Goal: Obtain resource: Download file/media

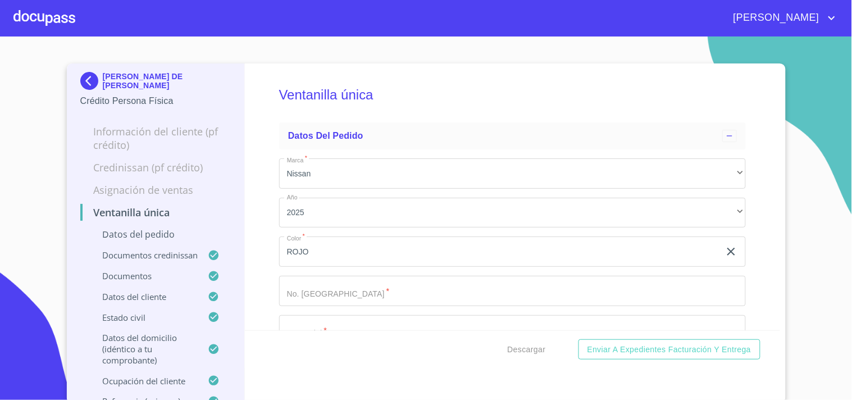
scroll to position [3932, 0]
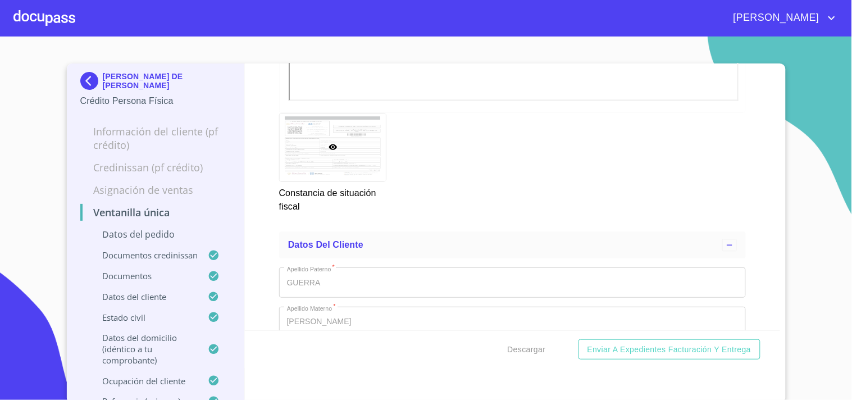
click at [35, 29] on div at bounding box center [44, 18] width 62 height 36
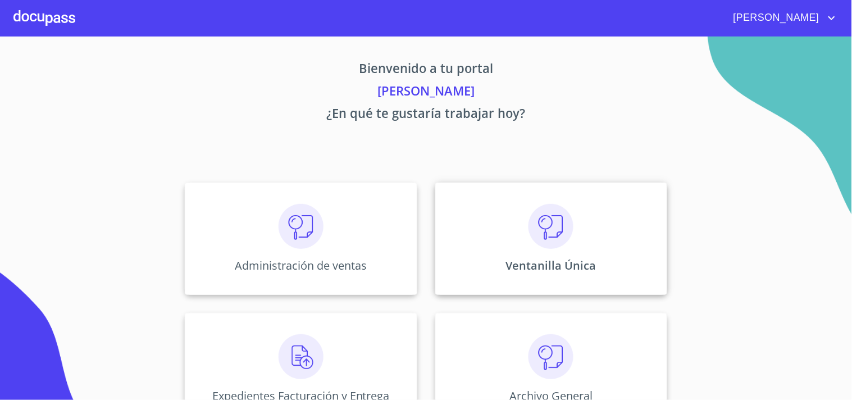
click at [509, 223] on div "Ventanilla Única" at bounding box center [551, 239] width 232 height 112
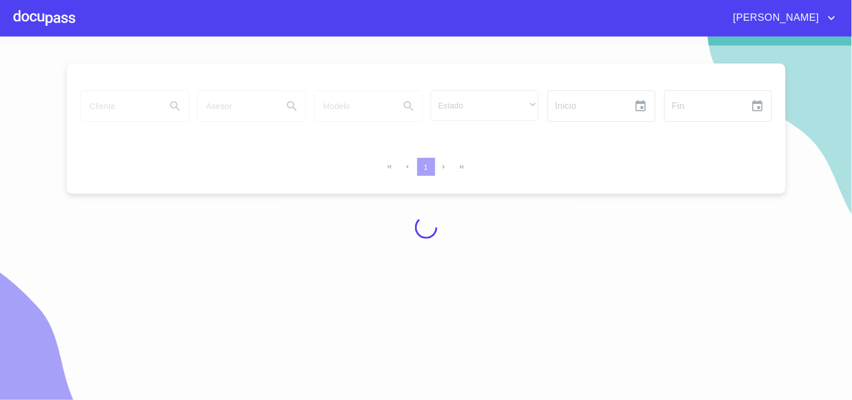
click at [91, 108] on div at bounding box center [426, 226] width 852 height 363
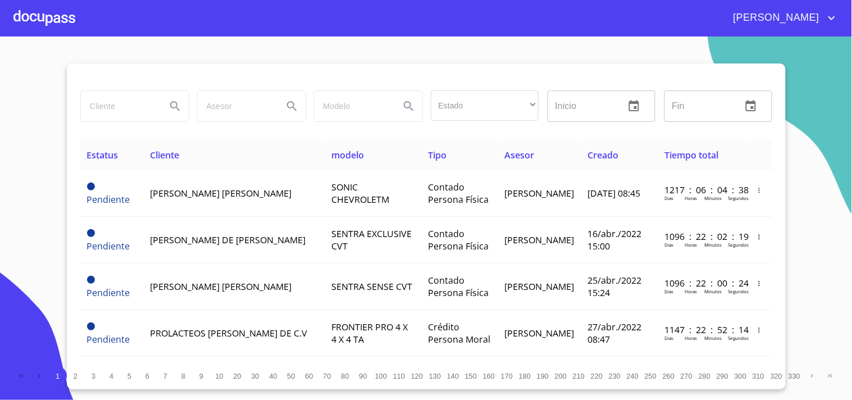
click at [101, 102] on input "search" at bounding box center [119, 106] width 76 height 30
type input "[PERSON_NAME]"
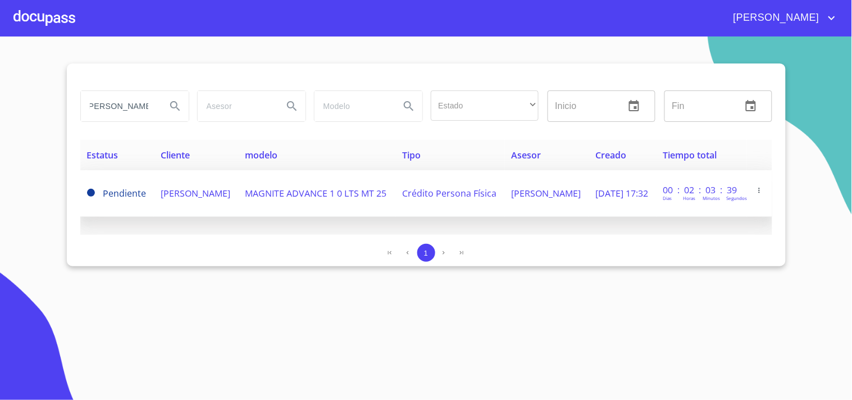
scroll to position [0, 0]
click at [186, 198] on span "[PERSON_NAME]" at bounding box center [196, 193] width 70 height 12
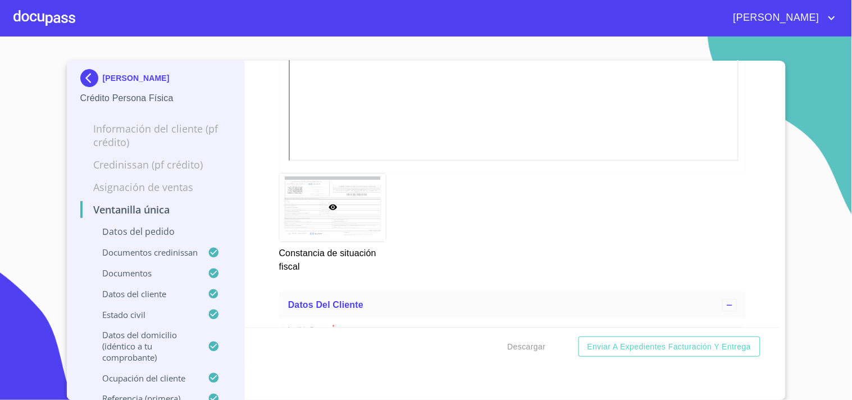
scroll to position [3932, 0]
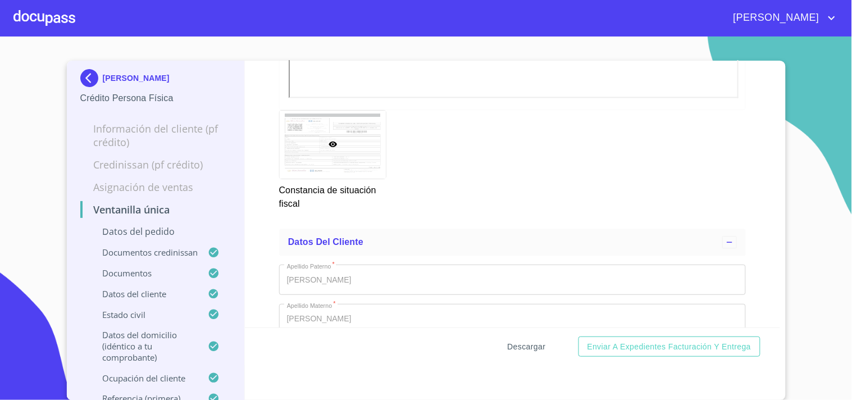
click at [520, 349] on span "Descargar" at bounding box center [527, 347] width 38 height 14
click at [69, 12] on div at bounding box center [44, 18] width 62 height 36
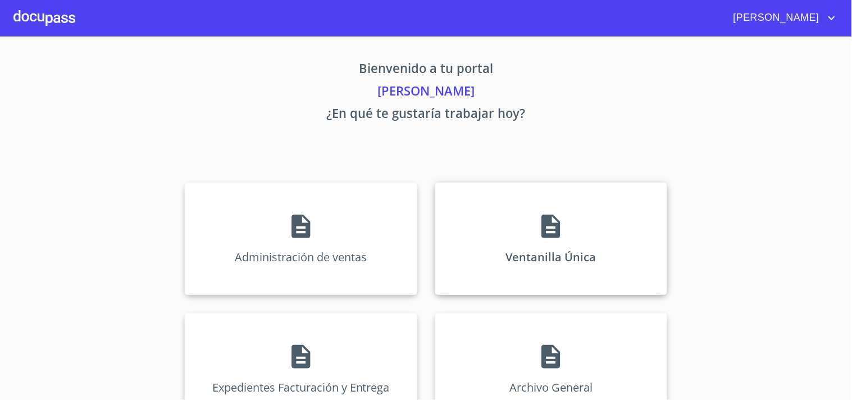
click at [514, 222] on div "Ventanilla Única" at bounding box center [551, 239] width 232 height 112
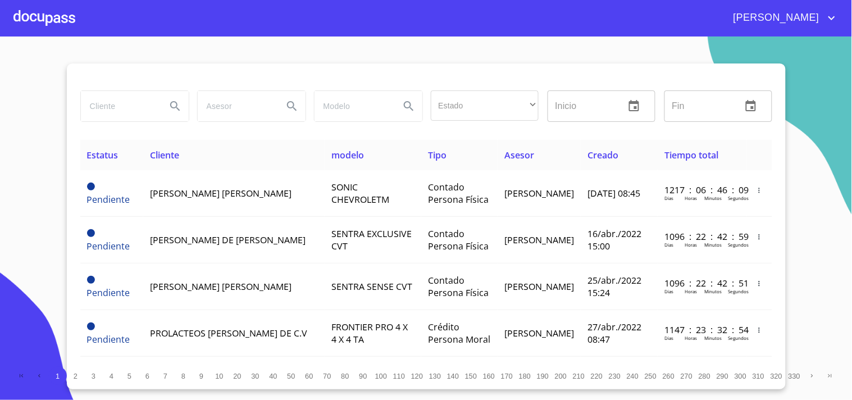
click at [104, 114] on input "search" at bounding box center [119, 106] width 76 height 30
type input "GRUPO ADYEHILA"
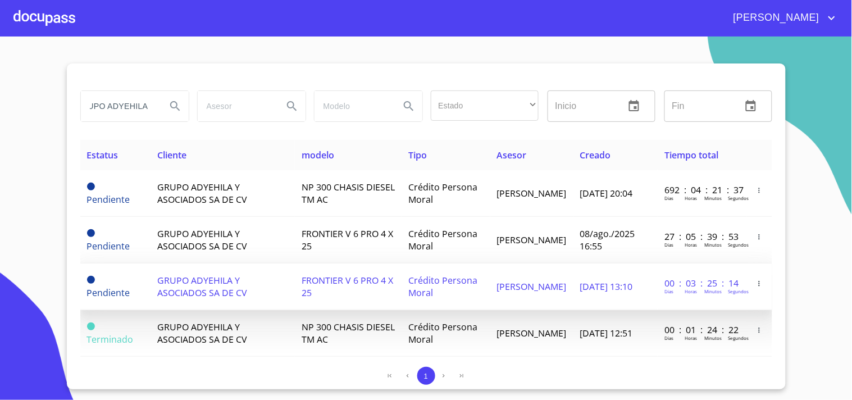
click at [511, 282] on span "[PERSON_NAME]" at bounding box center [532, 286] width 70 height 12
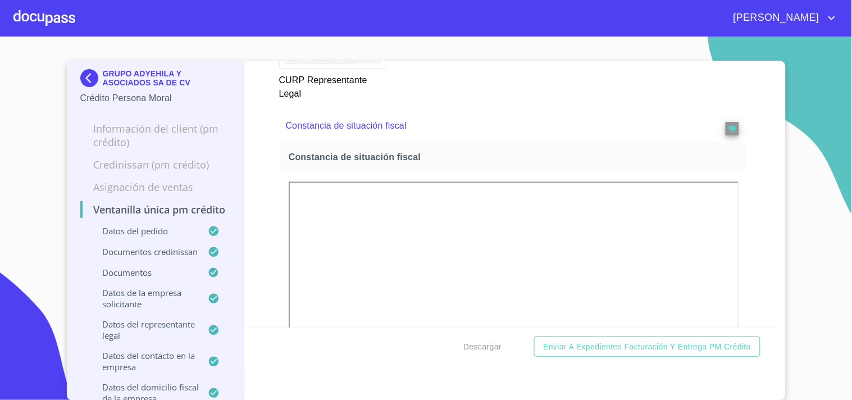
scroll to position [6366, 0]
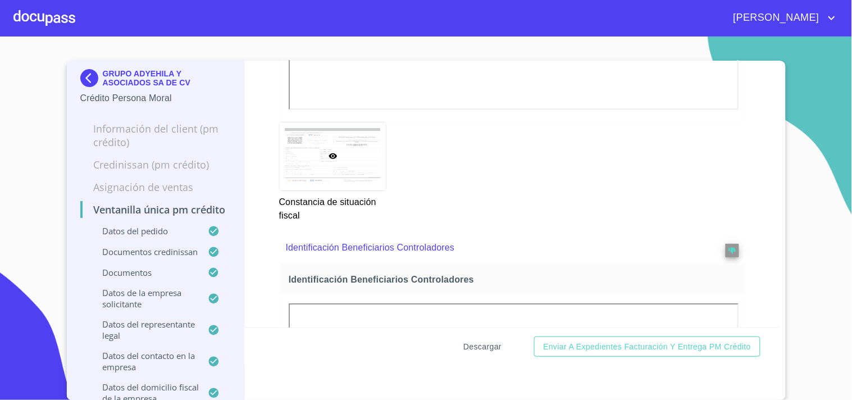
click at [468, 341] on span "Descargar" at bounding box center [482, 347] width 38 height 14
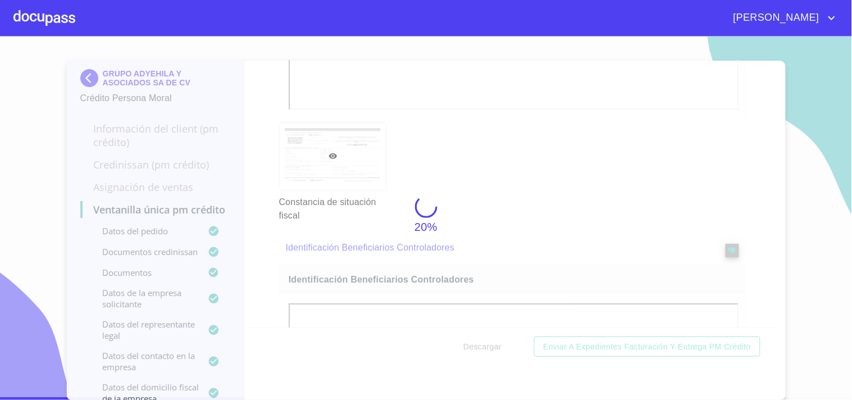
click at [24, 19] on div at bounding box center [44, 18] width 62 height 36
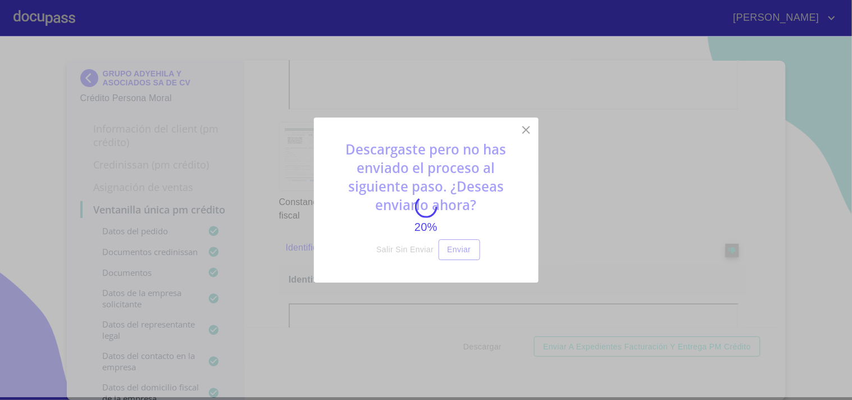
click at [528, 133] on div "20%" at bounding box center [426, 215] width 852 height 363
click at [244, 172] on div "20%" at bounding box center [426, 215] width 852 height 363
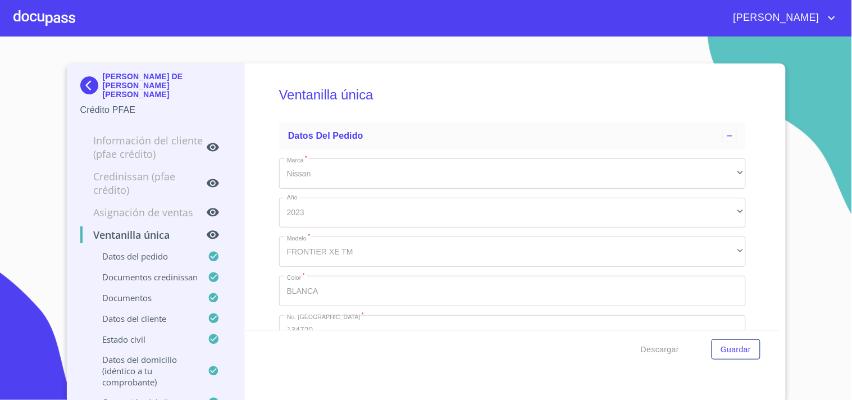
click at [63, 30] on div at bounding box center [44, 18] width 62 height 36
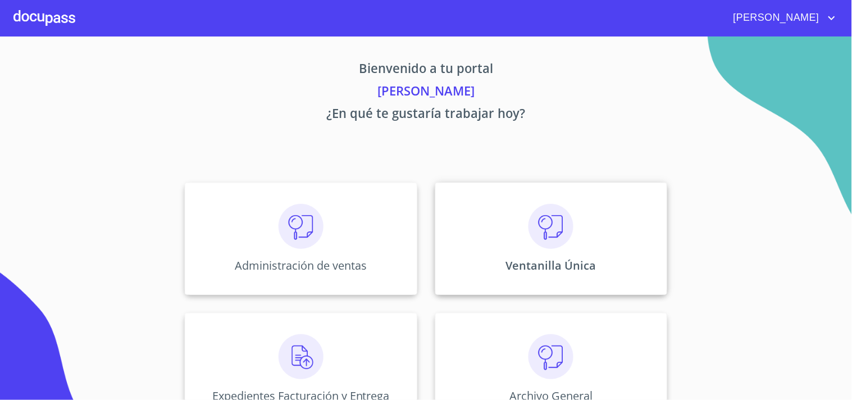
click at [529, 231] on img at bounding box center [551, 226] width 45 height 45
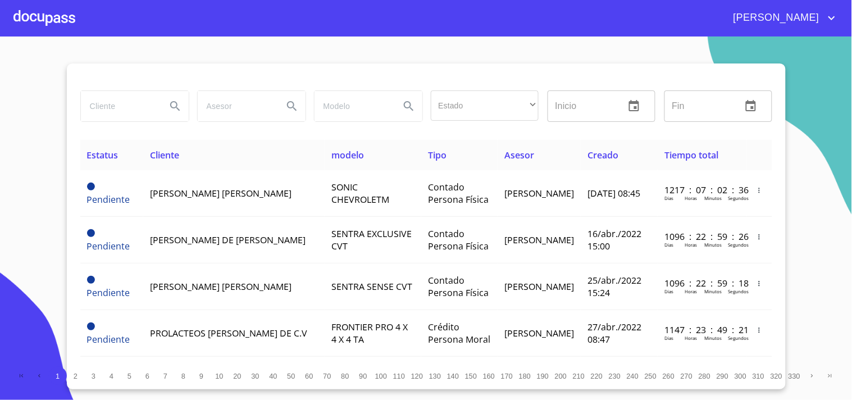
click at [147, 103] on input "search" at bounding box center [119, 106] width 76 height 30
type input "XCAN CONSTRCCIONES"
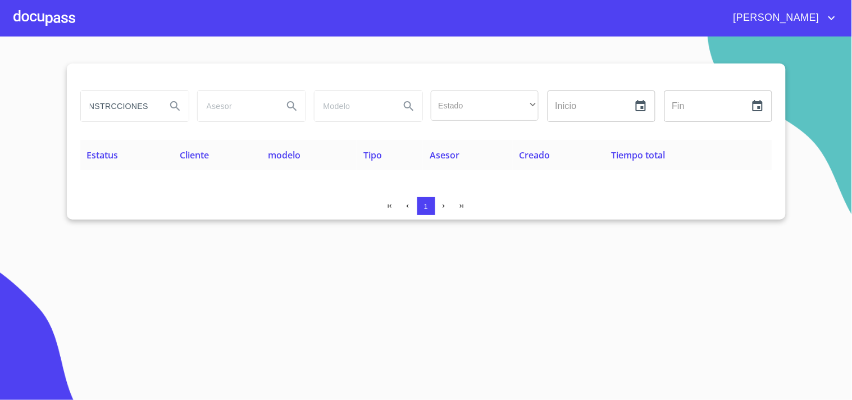
scroll to position [0, 0]
click at [48, 21] on div at bounding box center [44, 18] width 62 height 36
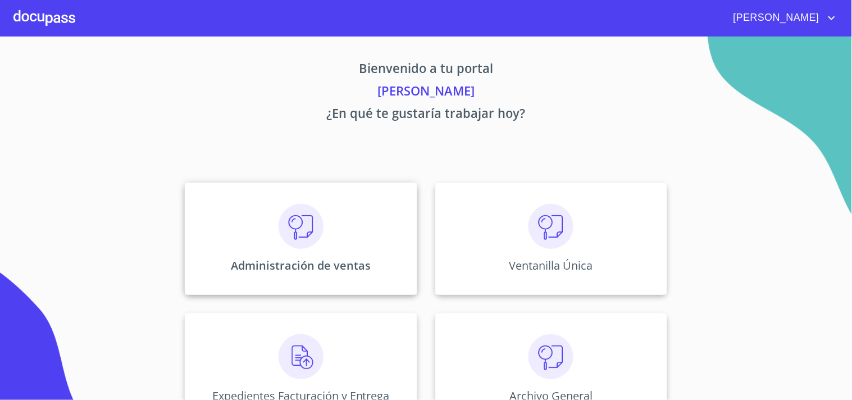
click at [294, 234] on img at bounding box center [301, 226] width 45 height 45
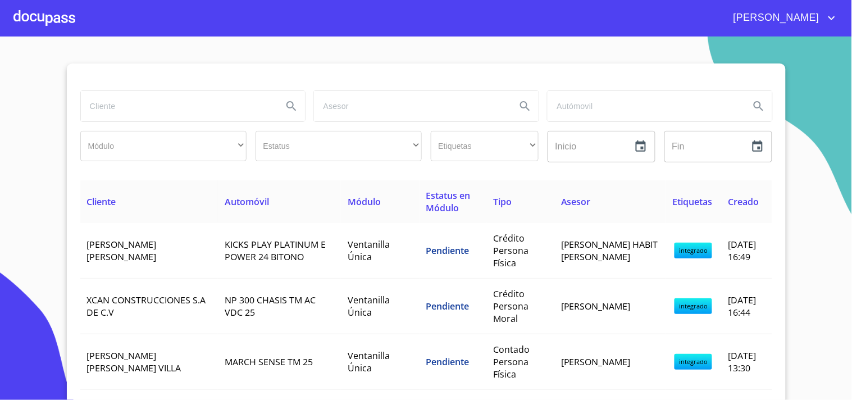
click at [93, 93] on input "search" at bounding box center [177, 106] width 193 height 30
type input "XCAN CONSTRUCCIONES"
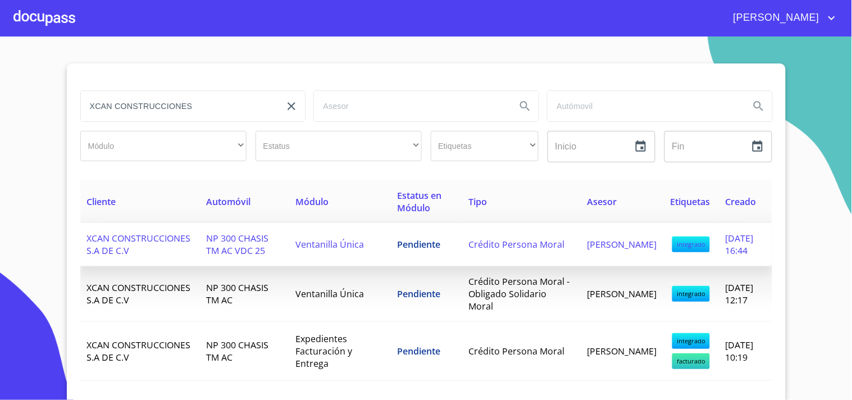
click at [535, 250] on td "Crédito Persona Moral" at bounding box center [521, 244] width 119 height 43
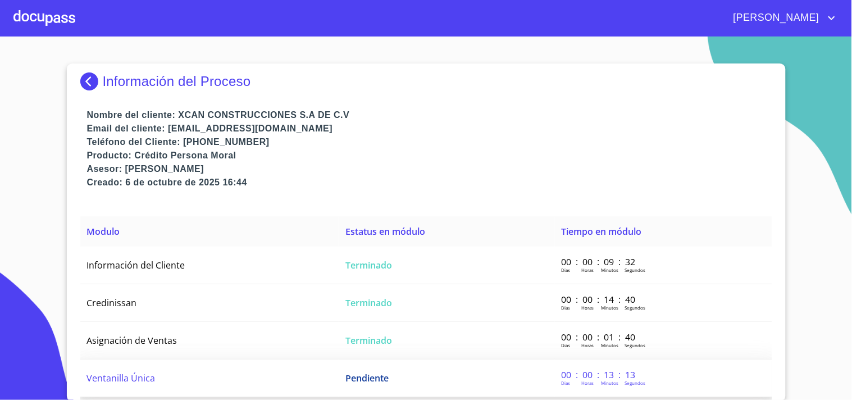
click at [315, 378] on td "Ventanilla Única" at bounding box center [209, 378] width 259 height 38
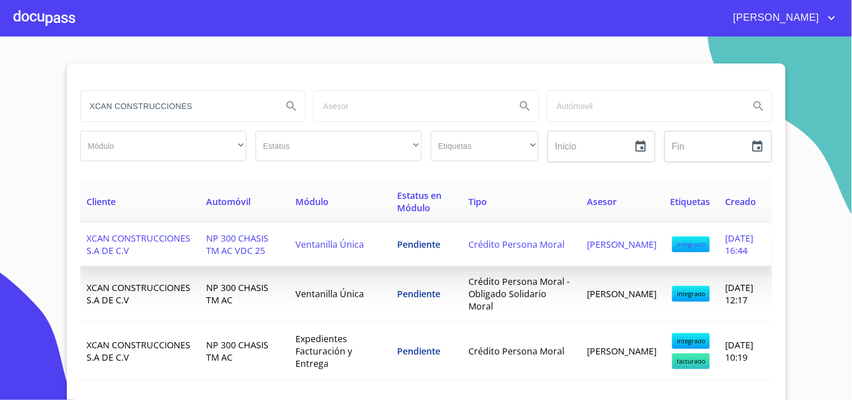
click at [220, 249] on span "NP 300 CHASIS TM AC VDC 25" at bounding box center [238, 244] width 62 height 25
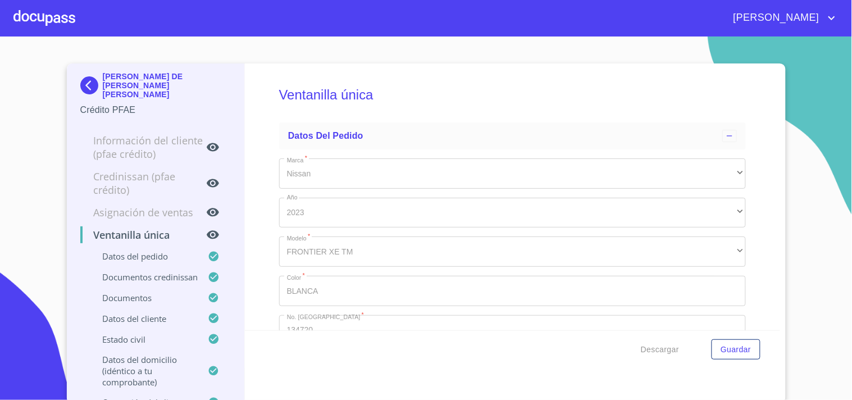
click at [82, 83] on img at bounding box center [91, 85] width 22 height 18
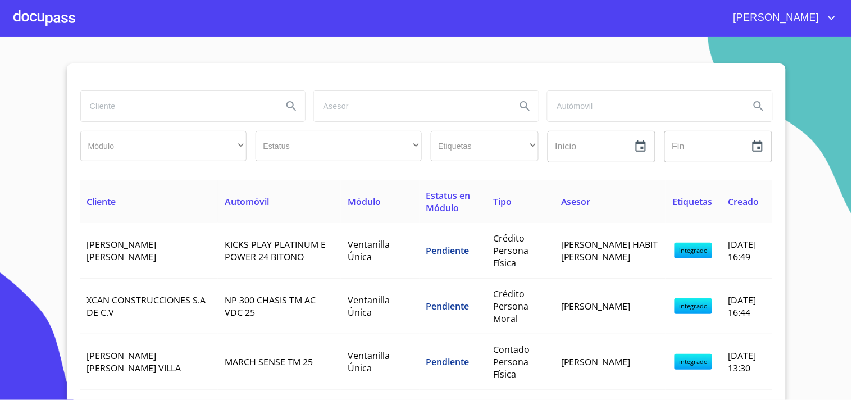
click at [128, 120] on input "search" at bounding box center [177, 106] width 193 height 30
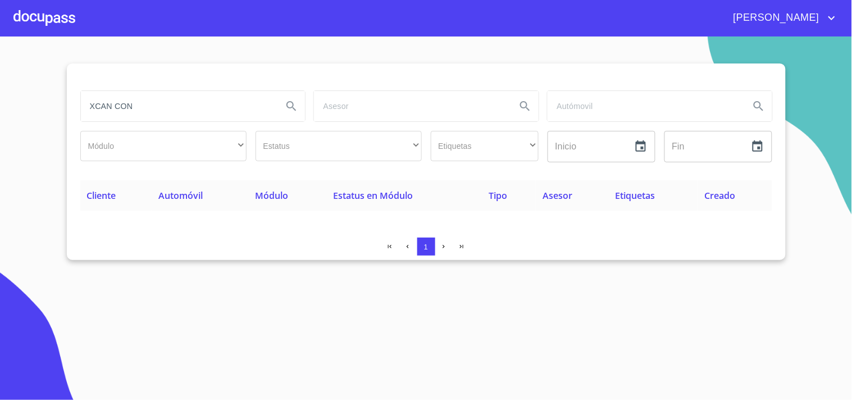
type input "XCAN CON"
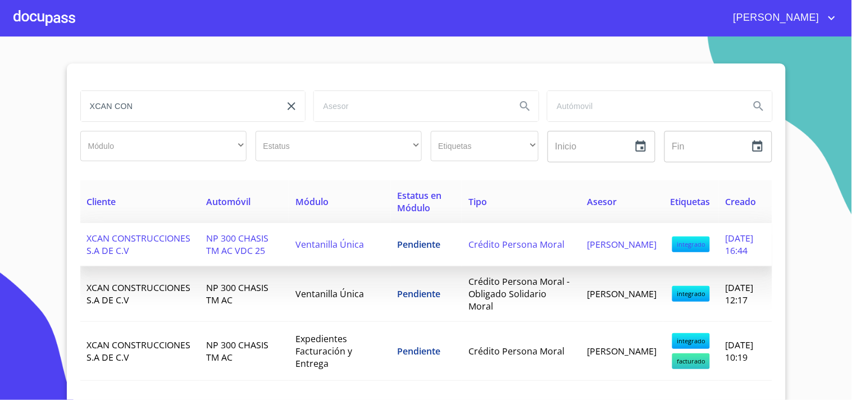
click at [301, 247] on span "Ventanilla Única" at bounding box center [329, 244] width 69 height 12
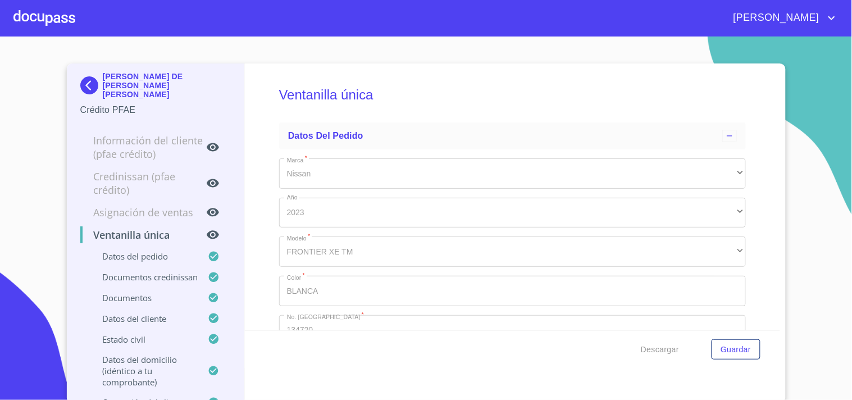
click at [85, 76] on img at bounding box center [91, 85] width 22 height 18
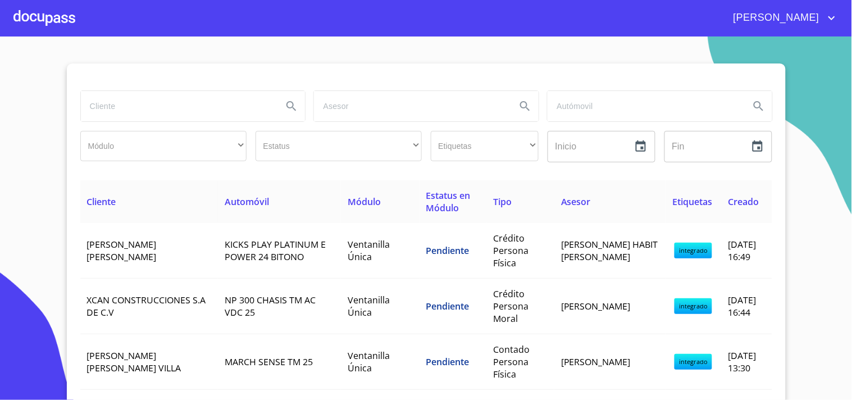
click at [133, 103] on input "search" at bounding box center [177, 106] width 193 height 30
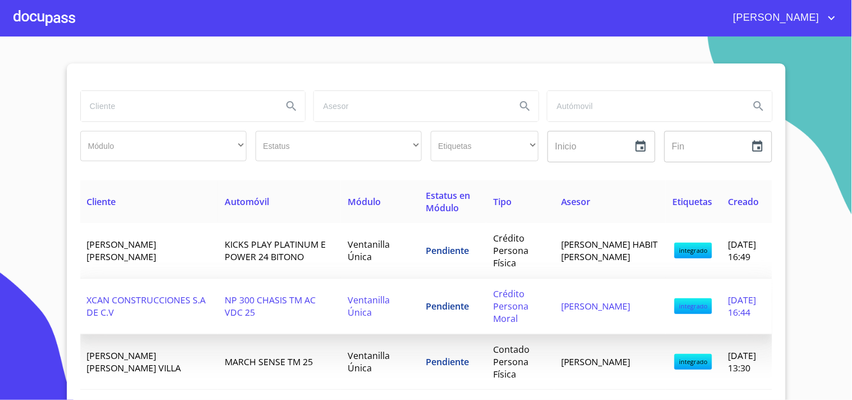
click at [420, 294] on td "Pendiente" at bounding box center [453, 307] width 67 height 56
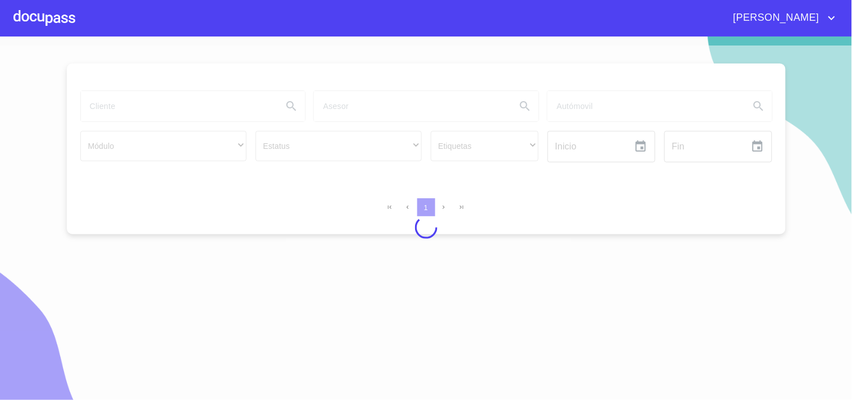
click at [51, 19] on div at bounding box center [44, 18] width 62 height 36
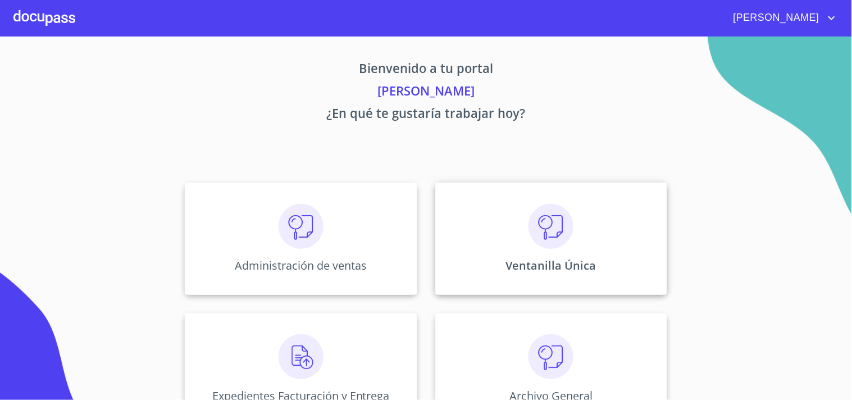
click at [536, 248] on img at bounding box center [551, 226] width 45 height 45
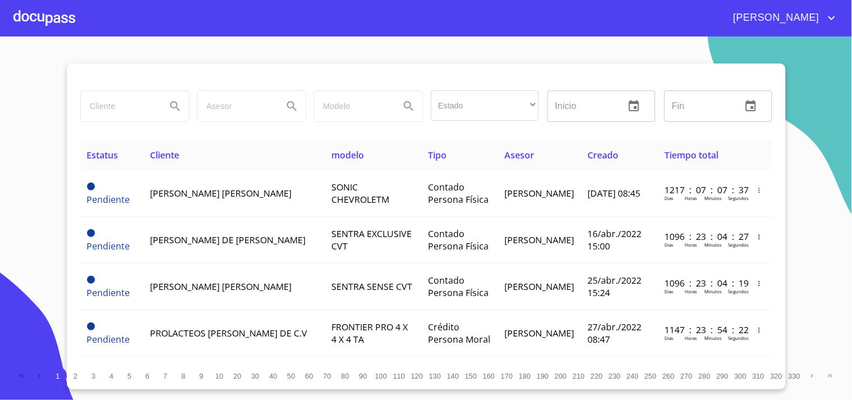
click at [120, 104] on input "search" at bounding box center [119, 106] width 76 height 30
type input "XCAN"
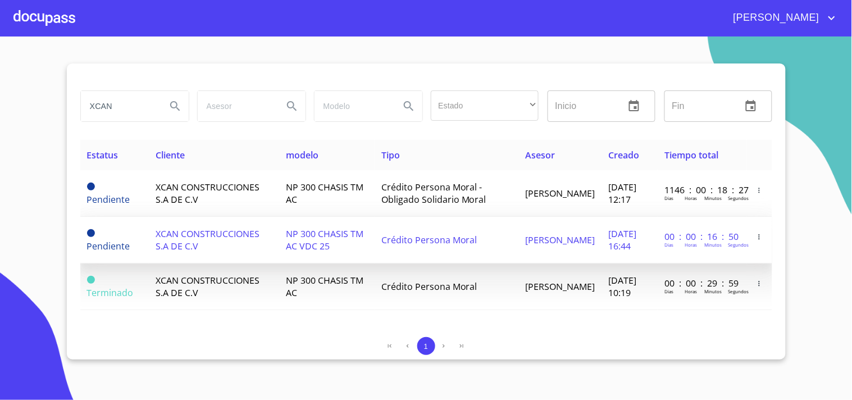
click at [333, 244] on td "NP 300 CHASIS TM AC VDC 25" at bounding box center [326, 240] width 95 height 47
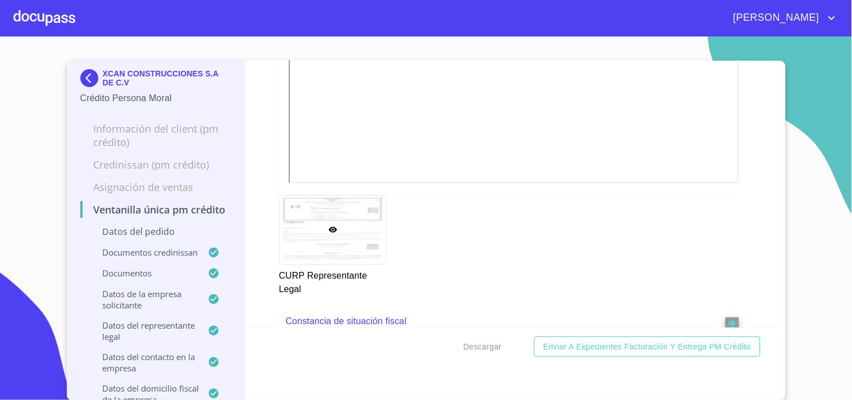
scroll to position [6366, 0]
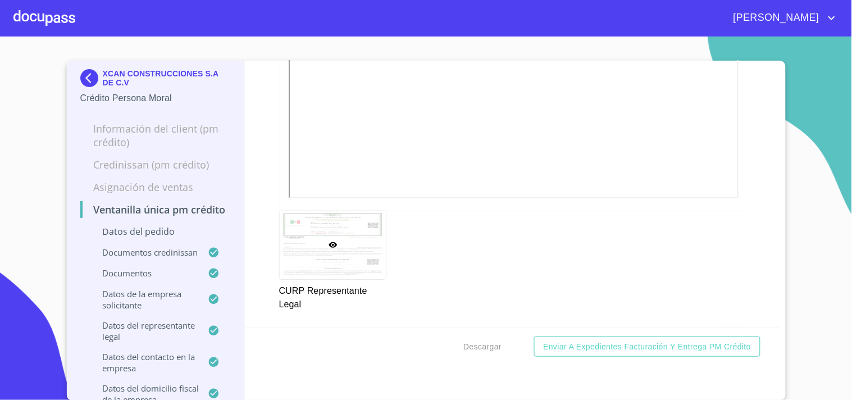
drag, startPoint x: 424, startPoint y: 24, endPoint x: 408, endPoint y: 31, distance: 17.6
click at [423, 25] on div "[PERSON_NAME]" at bounding box center [456, 18] width 763 height 18
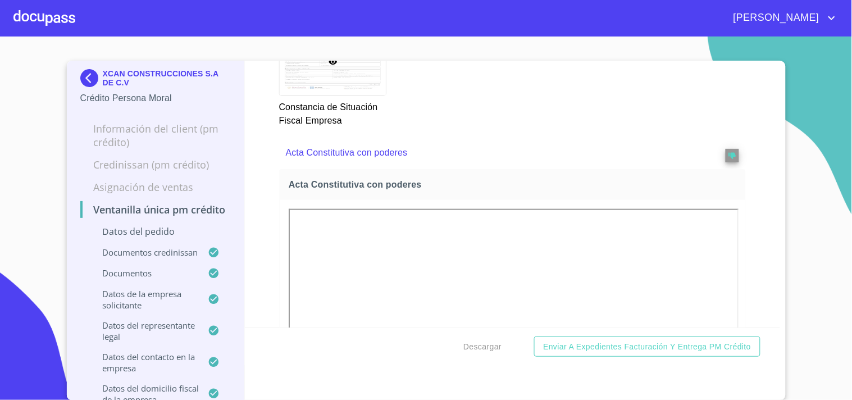
scroll to position [3557, 0]
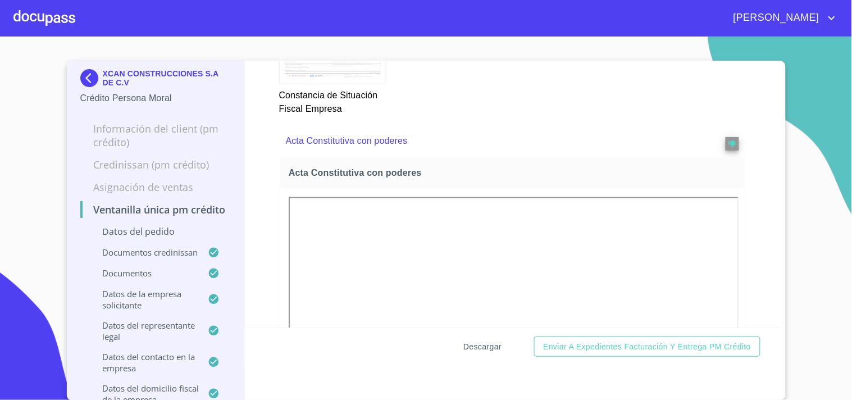
click at [481, 347] on span "Descargar" at bounding box center [482, 347] width 38 height 14
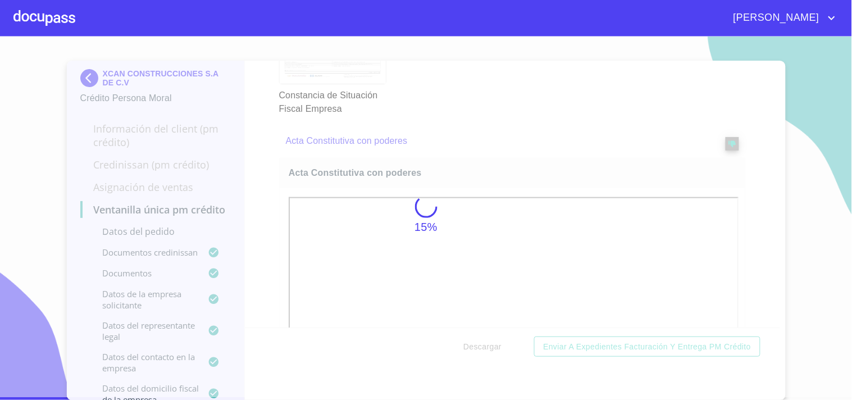
click at [60, 13] on div at bounding box center [44, 18] width 62 height 36
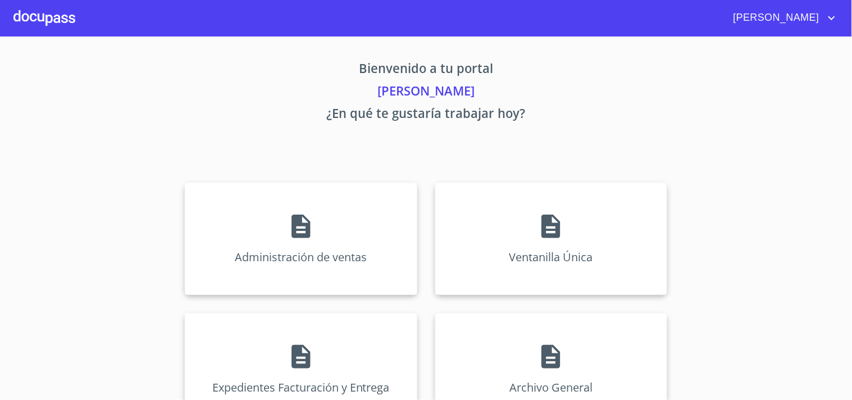
click at [60, 13] on div at bounding box center [44, 18] width 62 height 36
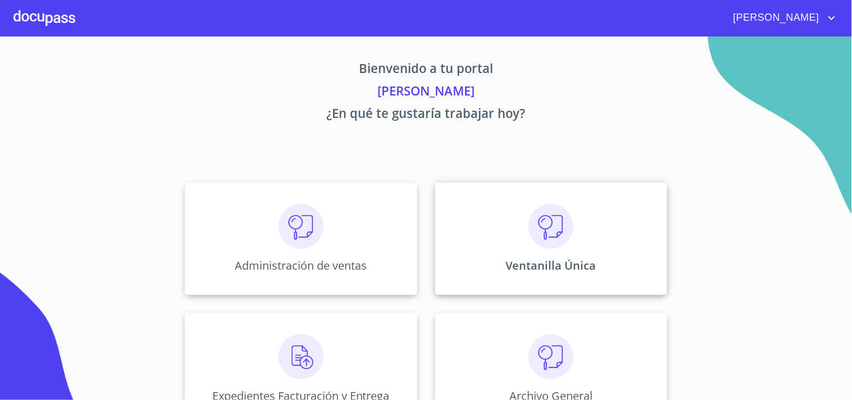
click at [520, 249] on div "Ventanilla Única" at bounding box center [551, 239] width 232 height 112
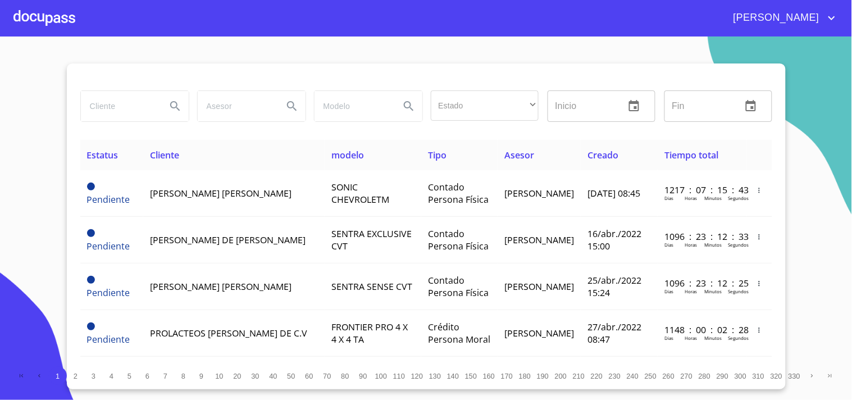
click at [140, 94] on input "search" at bounding box center [119, 106] width 76 height 30
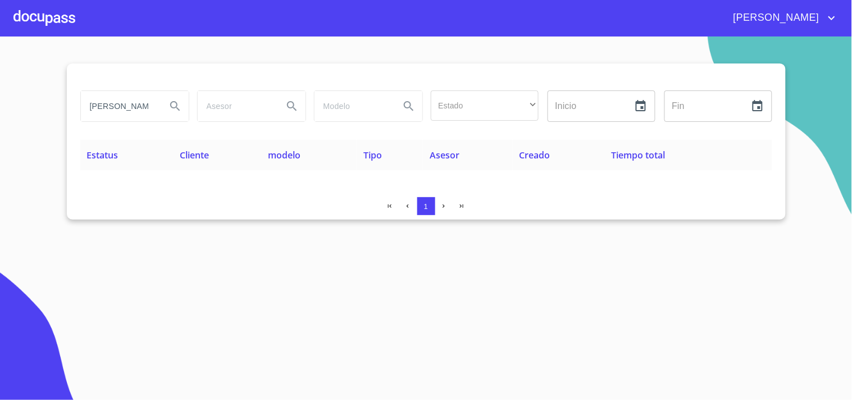
drag, startPoint x: 159, startPoint y: 97, endPoint x: 0, endPoint y: 125, distance: 161.4
click at [0, 125] on section "RODRIGUEZ TREJO Estado ​ ​ Inicio ​ Fin ​ Estatus Cliente modelo Tipo Asesor Cr…" at bounding box center [426, 218] width 852 height 363
click at [139, 97] on input "RODRIGUEZ TREJO" at bounding box center [119, 106] width 76 height 30
drag, startPoint x: 148, startPoint y: 104, endPoint x: 0, endPoint y: 227, distance: 191.9
click at [0, 219] on section "RODRIGUEZ TREJO Estado ​ ​ Inicio ​ Fin ​ Estatus Cliente modelo Tipo Asesor Cr…" at bounding box center [426, 218] width 852 height 363
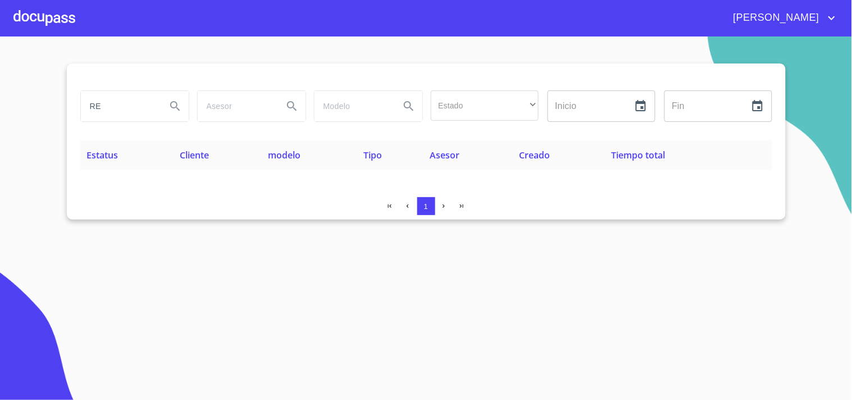
type input "R"
type input "DANIEL"
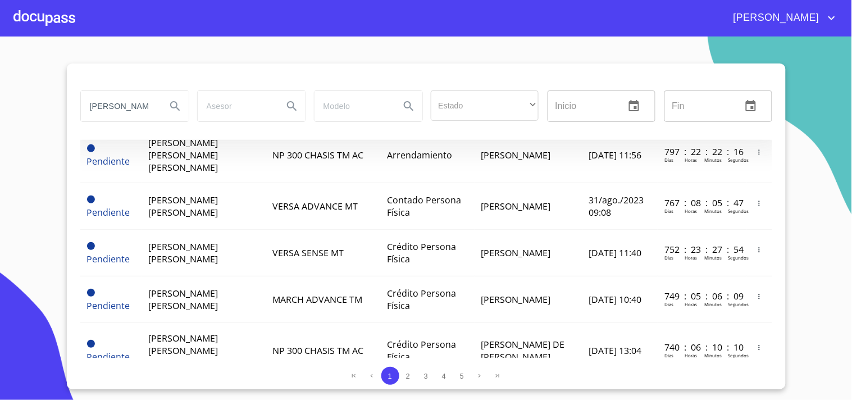
scroll to position [1003, 0]
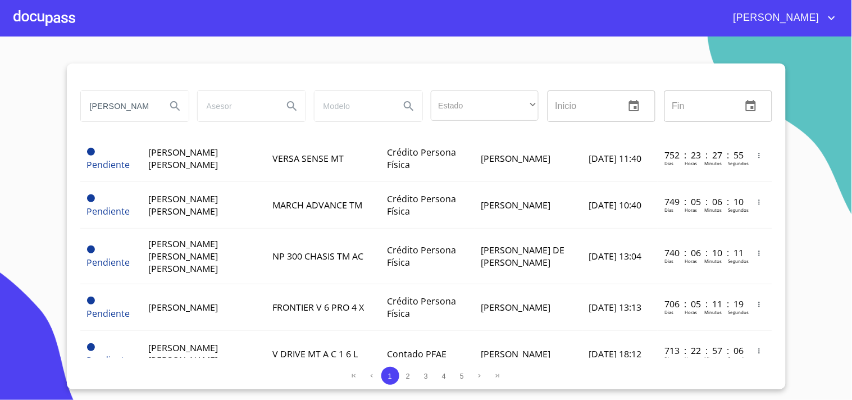
click at [33, 21] on div at bounding box center [44, 18] width 62 height 36
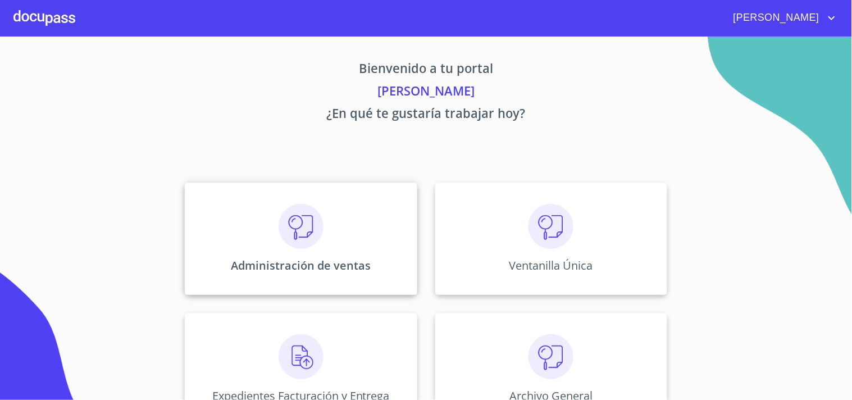
click at [279, 234] on img at bounding box center [301, 226] width 45 height 45
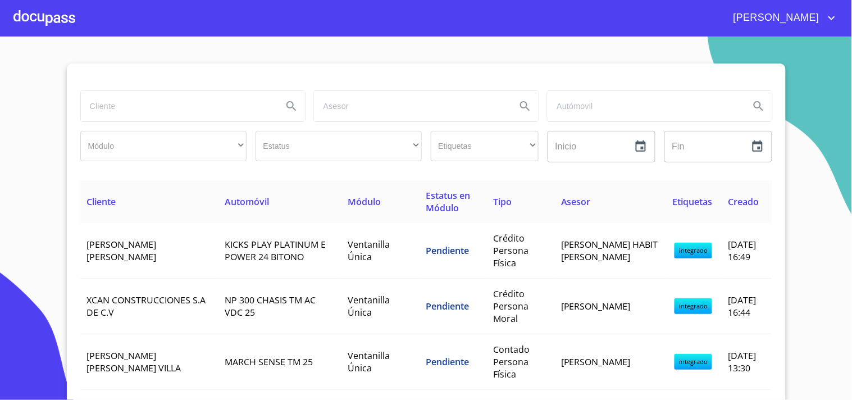
click at [138, 98] on input "search" at bounding box center [177, 106] width 193 height 30
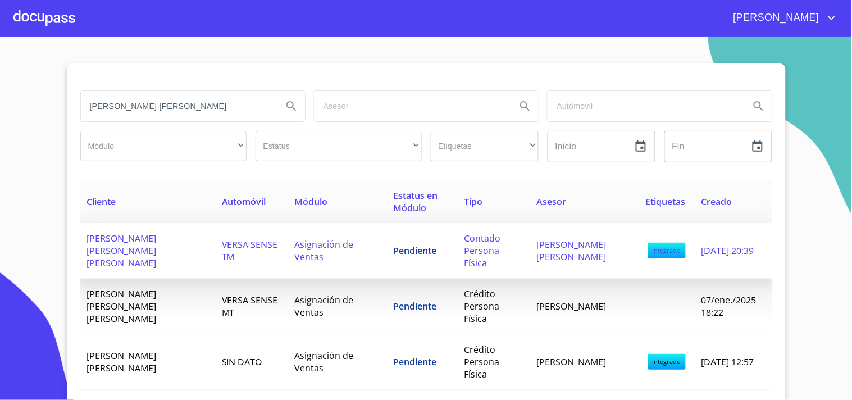
type input "DANIEL RODRIGUEZ TREJO"
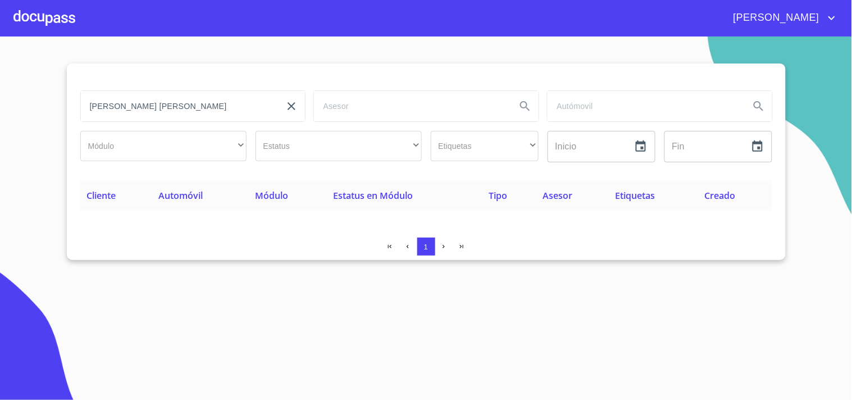
click at [263, 103] on input "DANIEL RODRIGUEZ TREJO" at bounding box center [177, 106] width 193 height 30
type input "RODRIGUEZ TREJO"
click at [44, 15] on div at bounding box center [44, 18] width 62 height 36
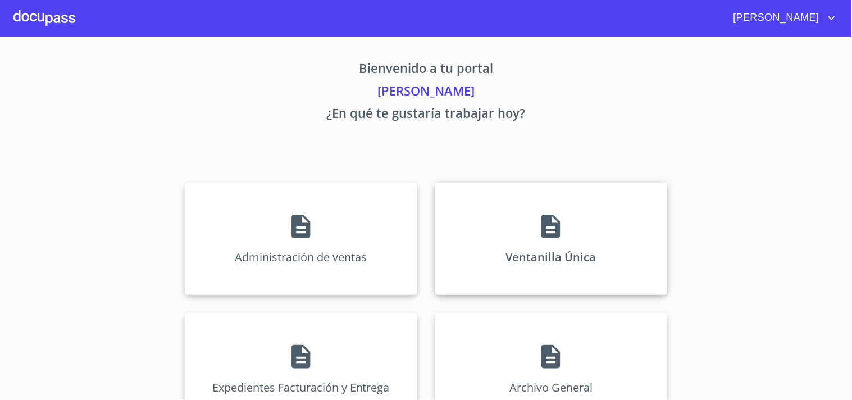
click at [551, 221] on icon at bounding box center [551, 226] width 28 height 28
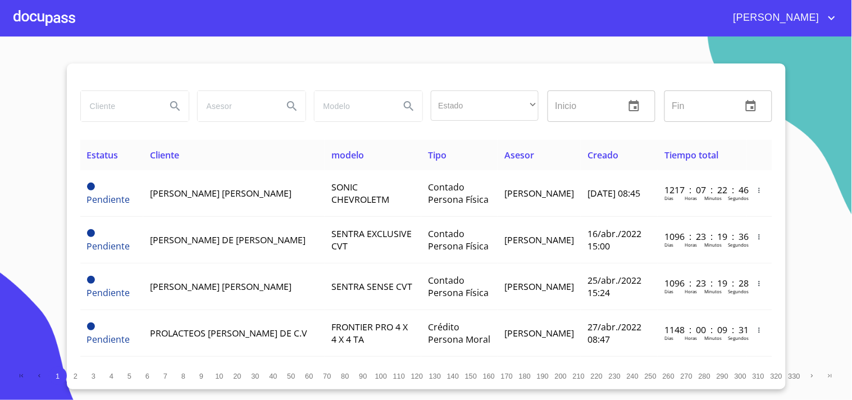
click at [85, 90] on div at bounding box center [134, 105] width 109 height 31
click at [95, 94] on input "search" at bounding box center [119, 106] width 76 height 30
type input "grupo adyehila"
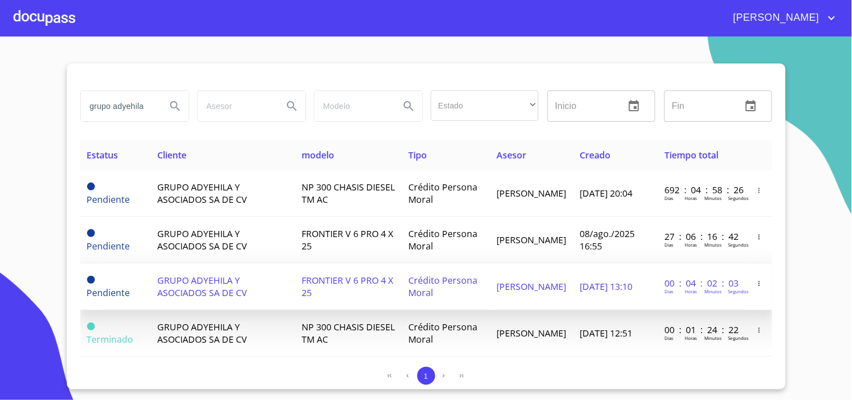
click at [622, 283] on td "06/oct./2025 13:10" at bounding box center [615, 286] width 85 height 47
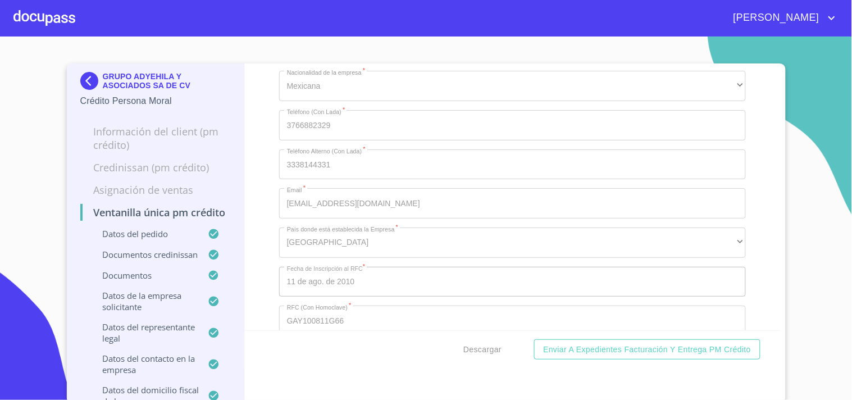
scroll to position [8180, 0]
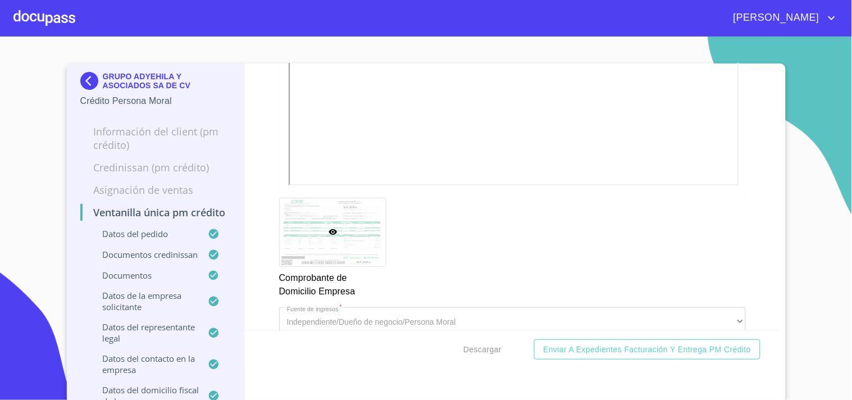
scroll to position [936, 0]
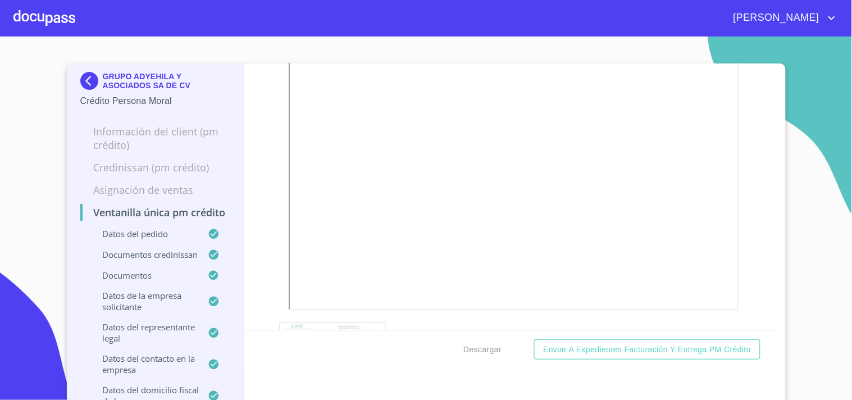
drag, startPoint x: 500, startPoint y: 126, endPoint x: 404, endPoint y: 162, distance: 102.6
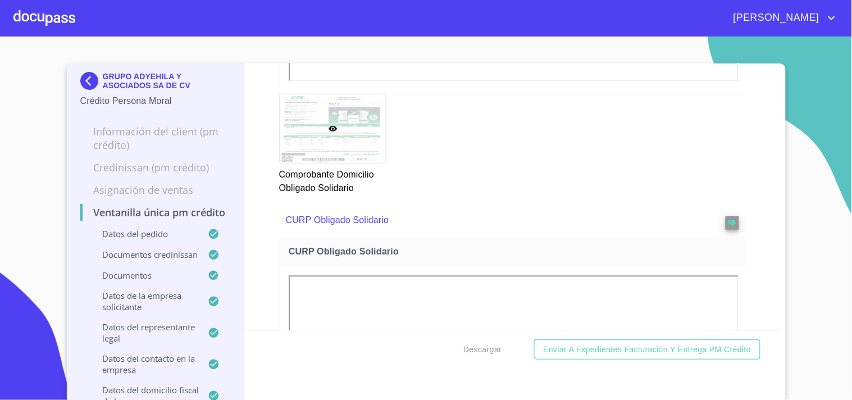
scroll to position [4743, 0]
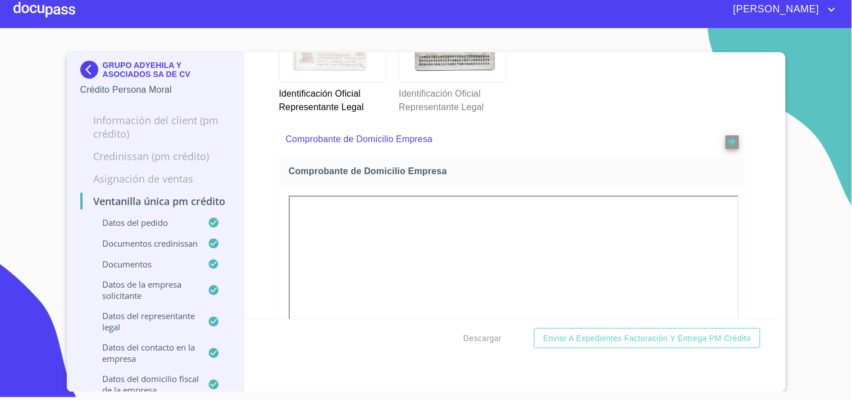
scroll to position [799, 0]
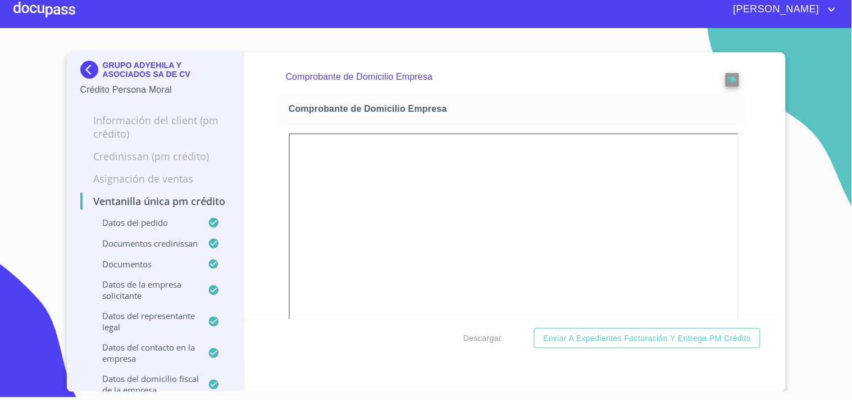
click at [45, 19] on div at bounding box center [44, 10] width 62 height 36
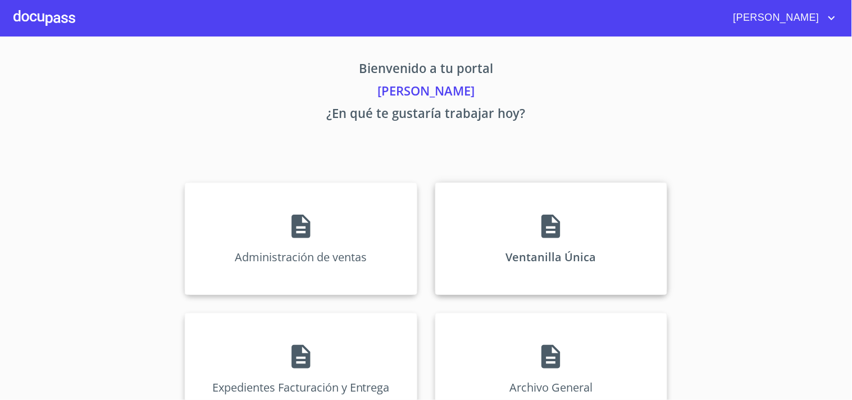
click at [470, 242] on div "Ventanilla Única" at bounding box center [551, 239] width 232 height 112
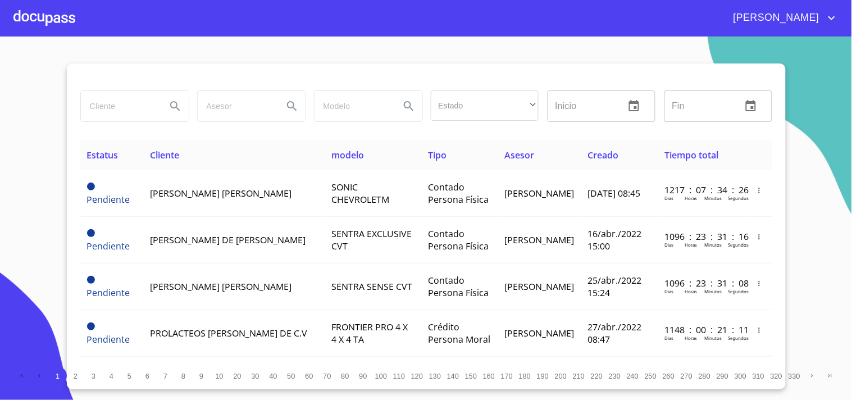
click at [135, 106] on input "search" at bounding box center [119, 106] width 76 height 30
type input "[PERSON_NAME]"
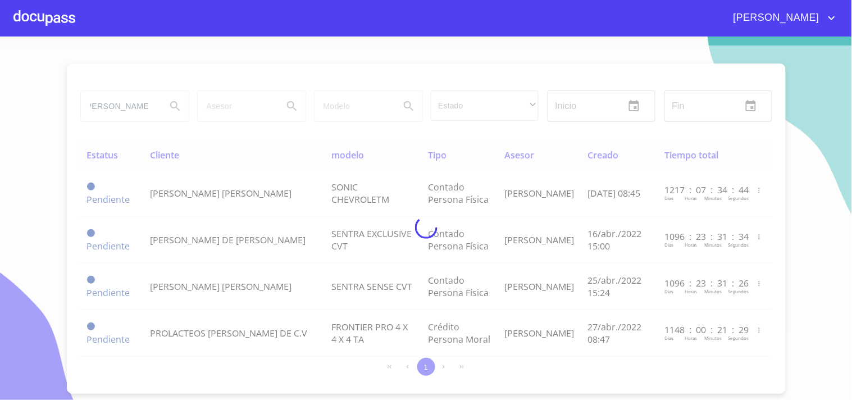
scroll to position [0, 0]
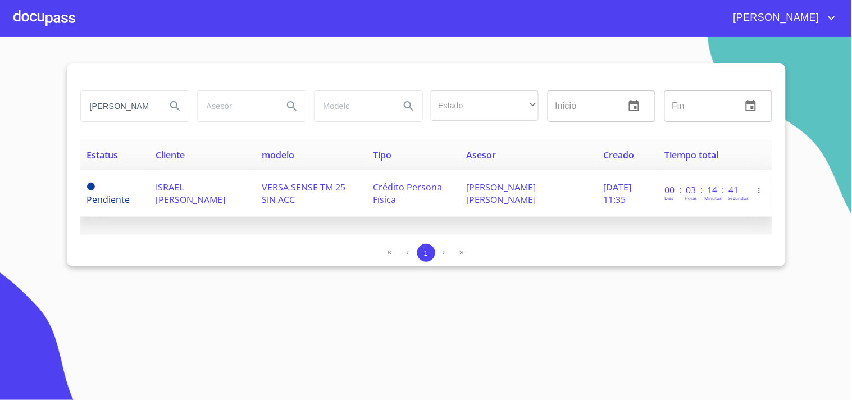
click at [247, 206] on td "ISRAEL [PERSON_NAME]" at bounding box center [202, 193] width 106 height 47
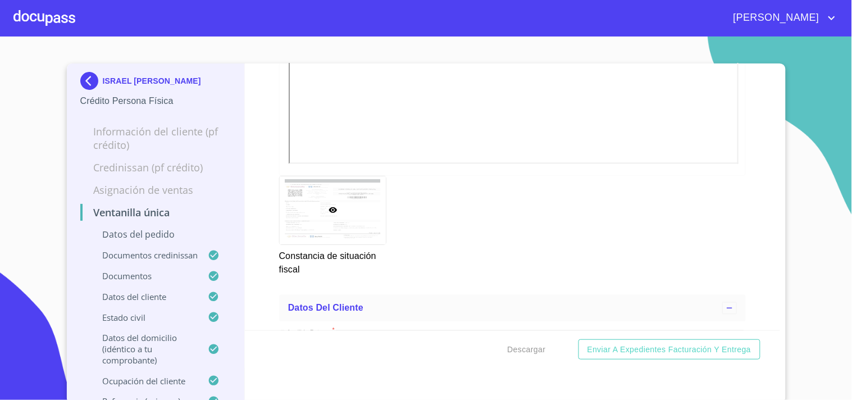
scroll to position [4056, 0]
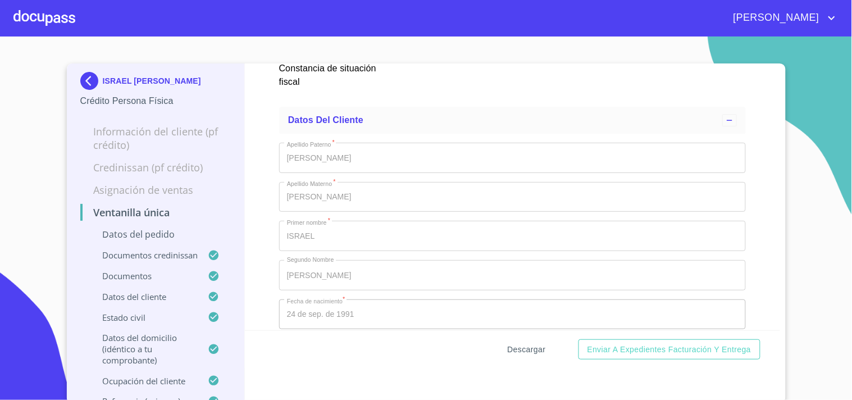
click at [527, 352] on span "Descargar" at bounding box center [527, 350] width 38 height 14
click at [42, 19] on div at bounding box center [44, 18] width 62 height 36
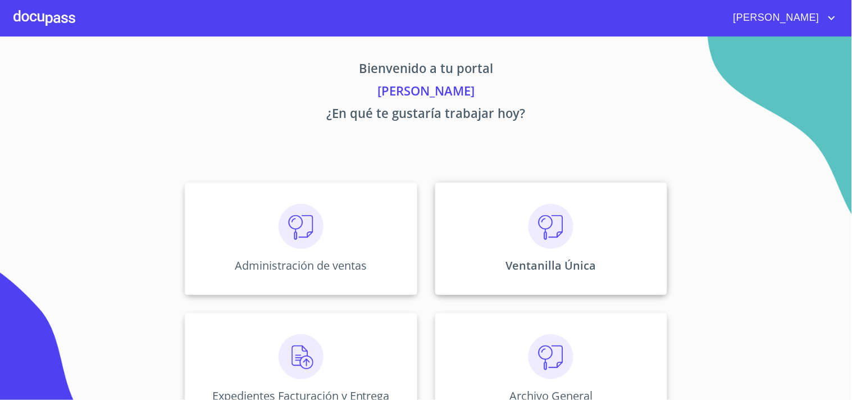
click at [602, 234] on div "Ventanilla Única" at bounding box center [551, 239] width 232 height 112
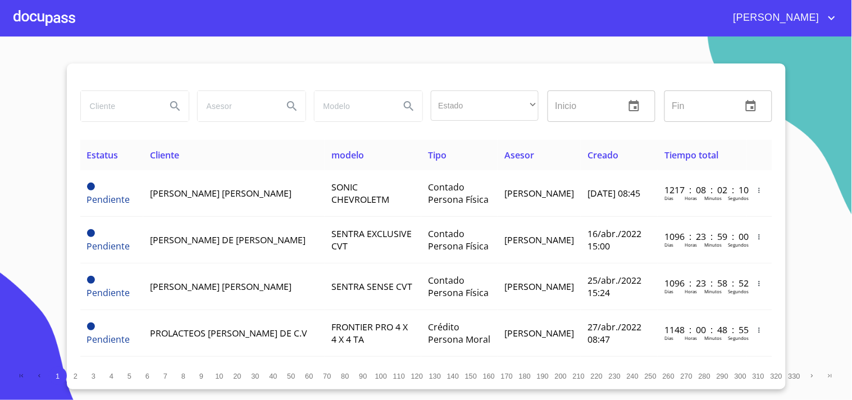
click at [124, 99] on input "search" at bounding box center [119, 106] width 76 height 30
type input "[DEMOGRAPHIC_DATA][PERSON_NAME]"
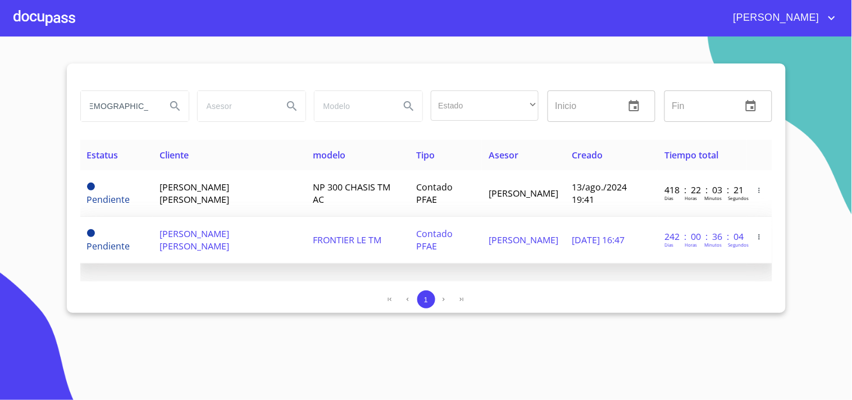
click at [482, 244] on td "Contado PFAE" at bounding box center [445, 240] width 72 height 47
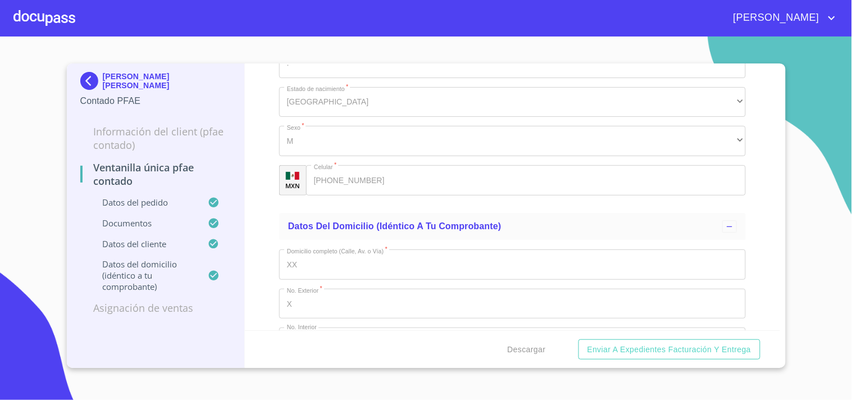
scroll to position [3016, 0]
click at [54, 12] on div at bounding box center [44, 18] width 62 height 36
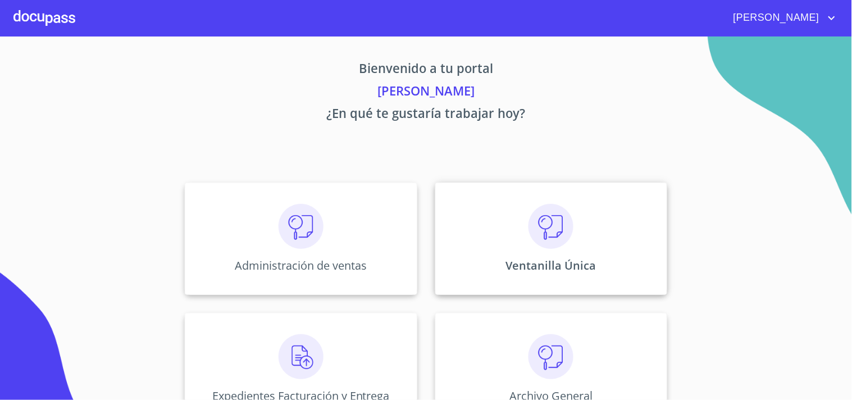
click at [568, 243] on img at bounding box center [551, 226] width 45 height 45
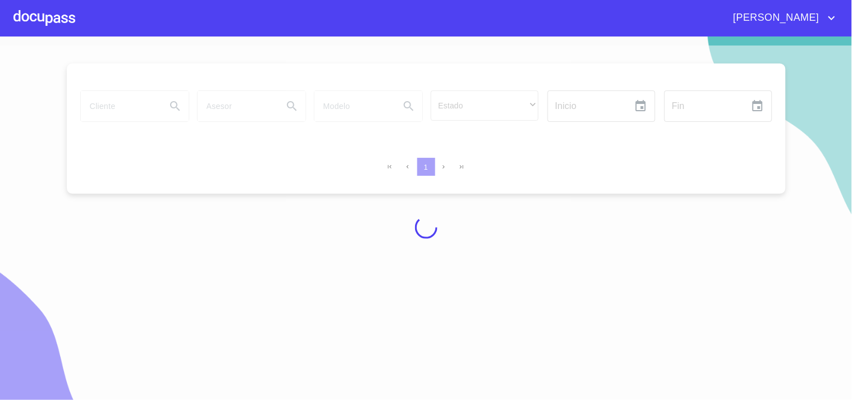
click at [111, 105] on div at bounding box center [426, 226] width 852 height 363
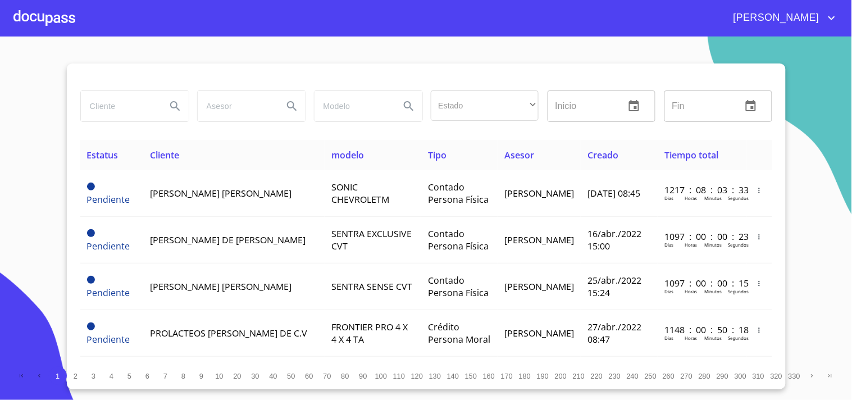
click at [122, 113] on input "search" at bounding box center [119, 106] width 76 height 30
type input "[DEMOGRAPHIC_DATA][PERSON_NAME]"
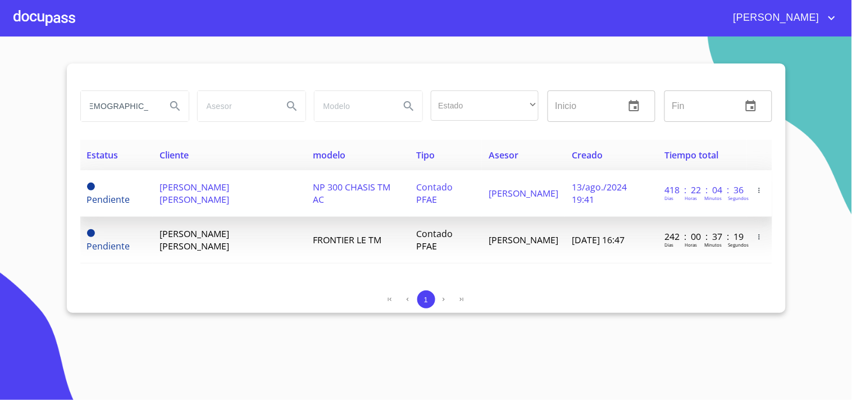
click at [323, 207] on td "NP 300 CHASIS TM AC" at bounding box center [357, 193] width 103 height 47
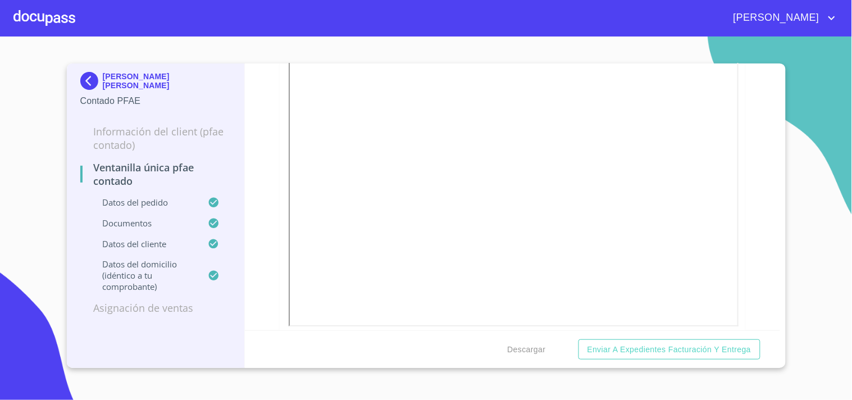
scroll to position [1060, 0]
click at [52, 22] on div at bounding box center [44, 18] width 62 height 36
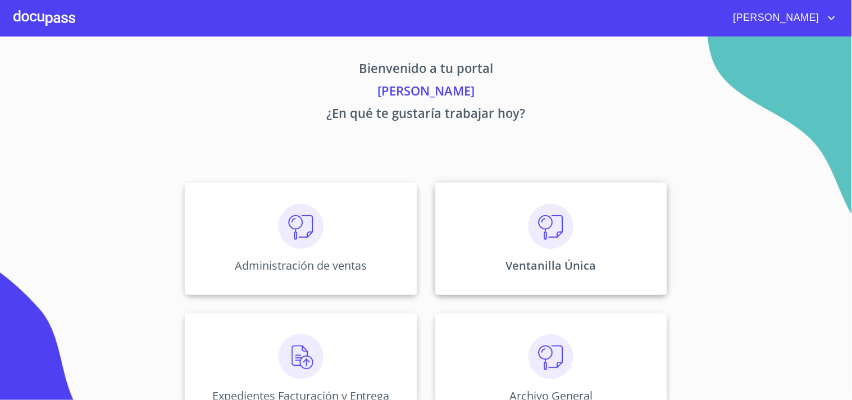
click at [621, 249] on div "Ventanilla Única" at bounding box center [551, 239] width 232 height 112
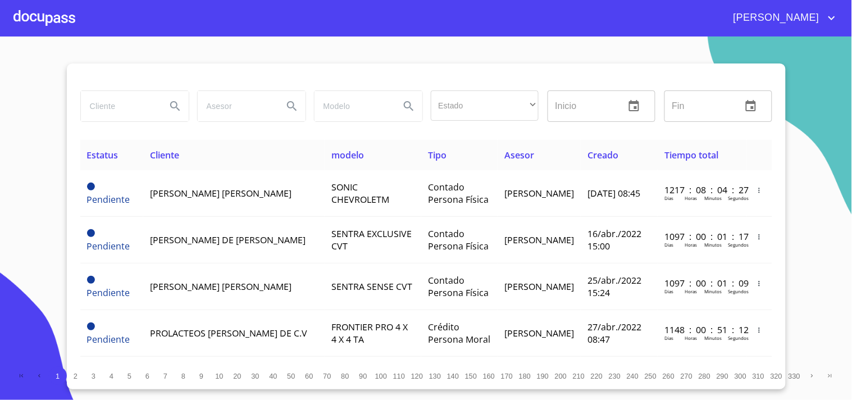
click at [128, 108] on input "search" at bounding box center [119, 106] width 76 height 30
type input "[PERSON_NAME]"
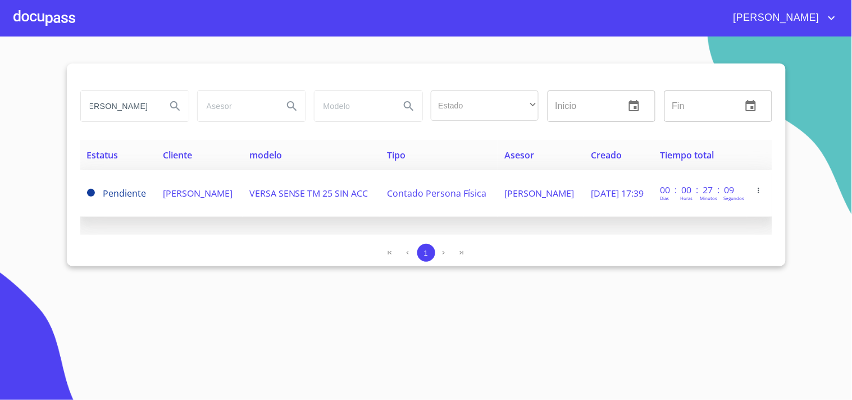
scroll to position [0, 0]
click at [325, 192] on span "VERSA SENSE TM 25 SIN ACC" at bounding box center [308, 193] width 119 height 12
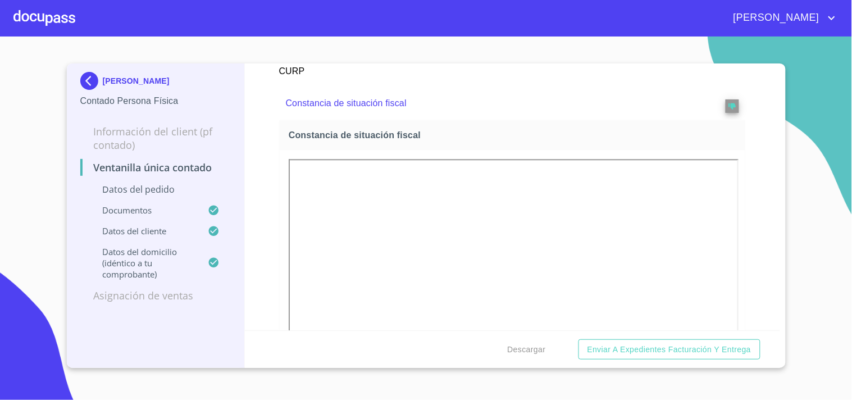
scroll to position [1997, 0]
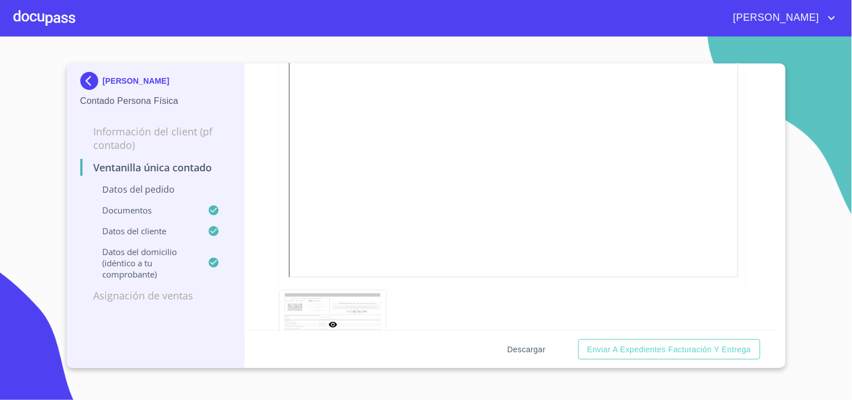
click at [522, 346] on span "Descargar" at bounding box center [527, 350] width 38 height 14
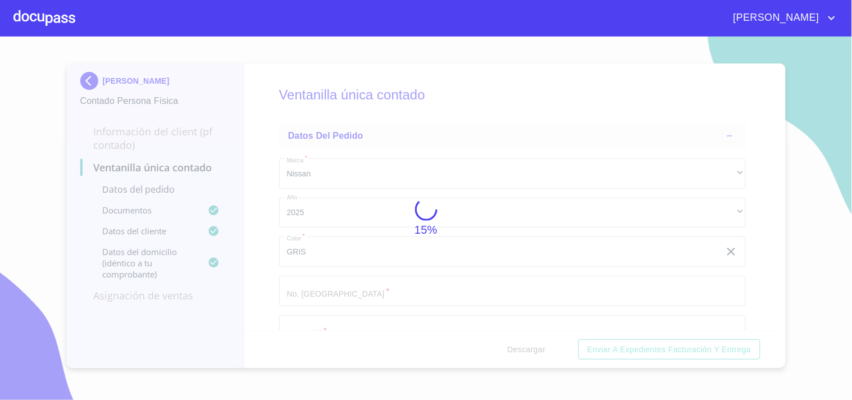
scroll to position [1997, 0]
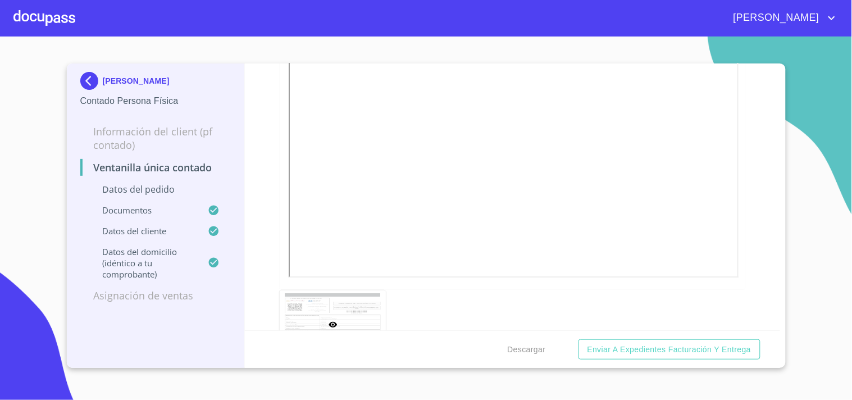
click at [51, 24] on div at bounding box center [44, 18] width 62 height 36
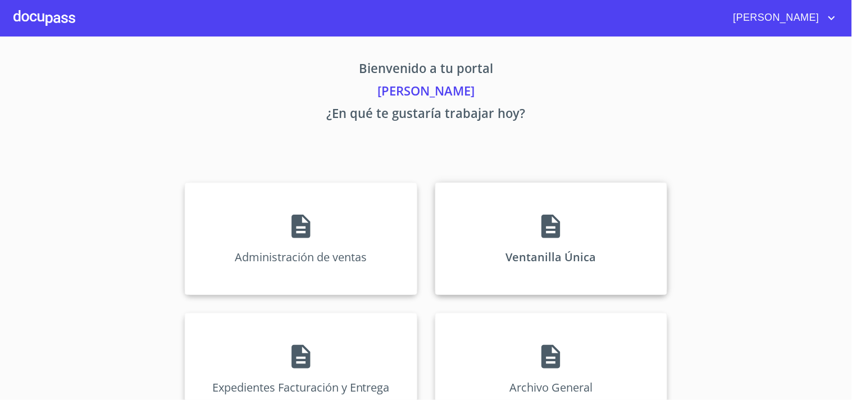
click at [534, 265] on div "Ventanilla Única" at bounding box center [551, 239] width 232 height 112
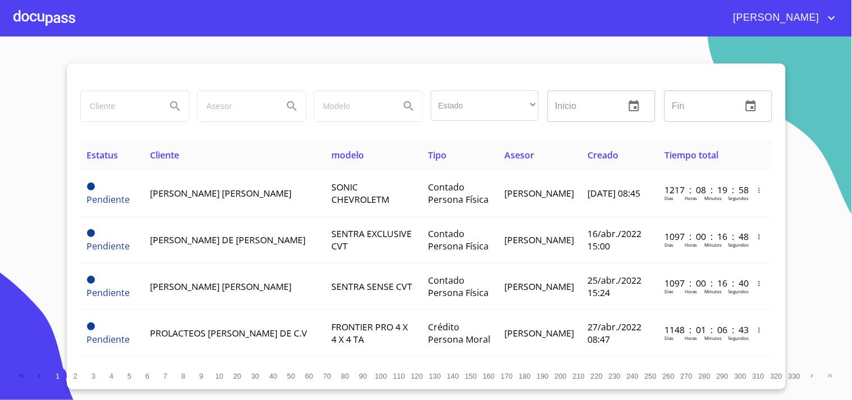
click at [104, 107] on input "search" at bounding box center [119, 106] width 76 height 30
type input "DANIEL RODRIGUEZ"
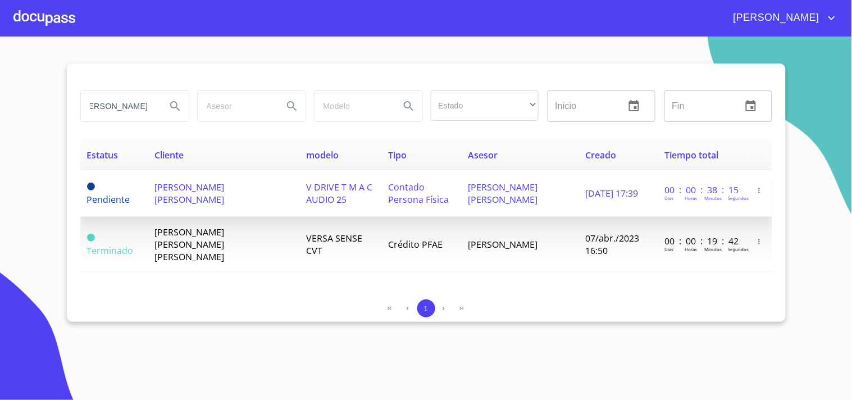
click at [213, 199] on td "DANIEL RODRIGUEZ TREJO" at bounding box center [224, 193] width 152 height 47
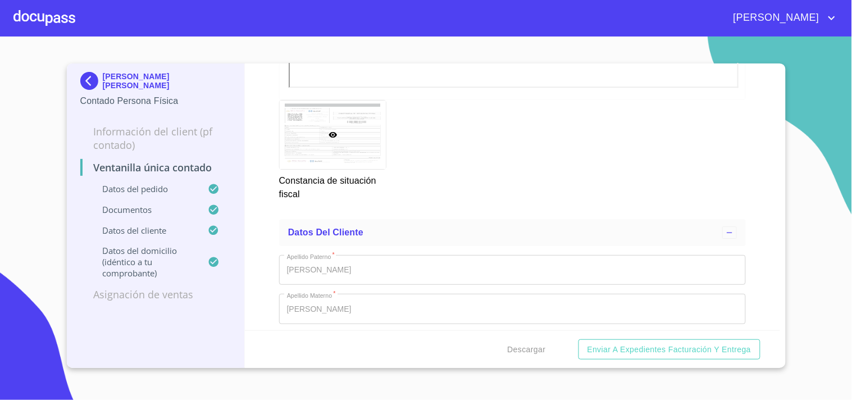
scroll to position [1872, 0]
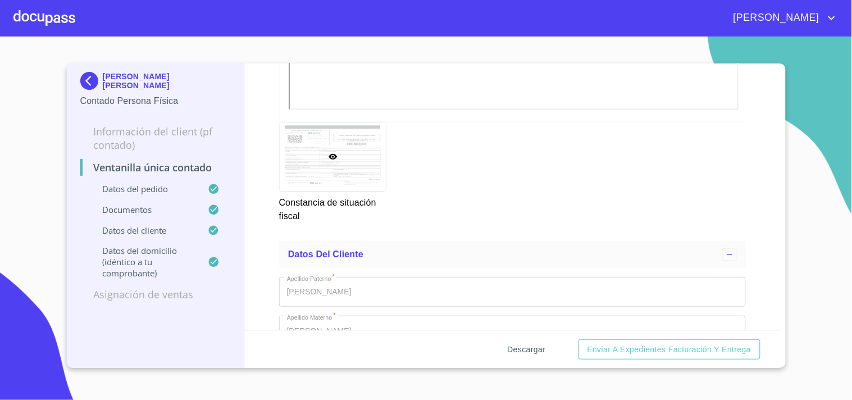
click at [523, 343] on span "Descargar" at bounding box center [527, 350] width 38 height 14
